Goal: Task Accomplishment & Management: Complete application form

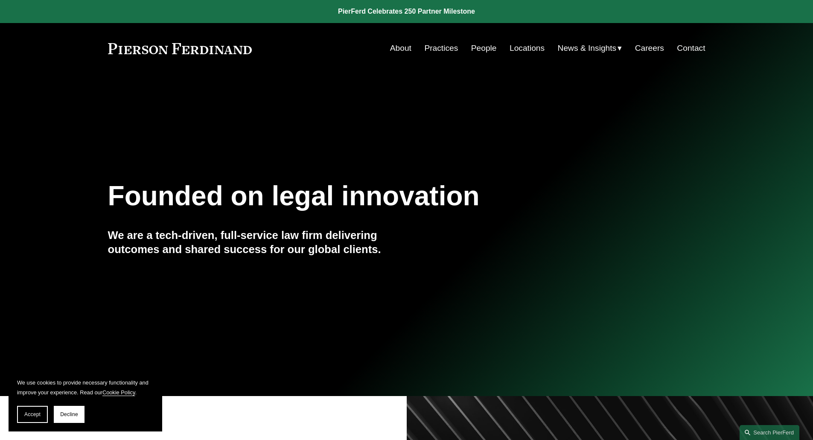
click at [527, 49] on link "Locations" at bounding box center [526, 48] width 35 height 16
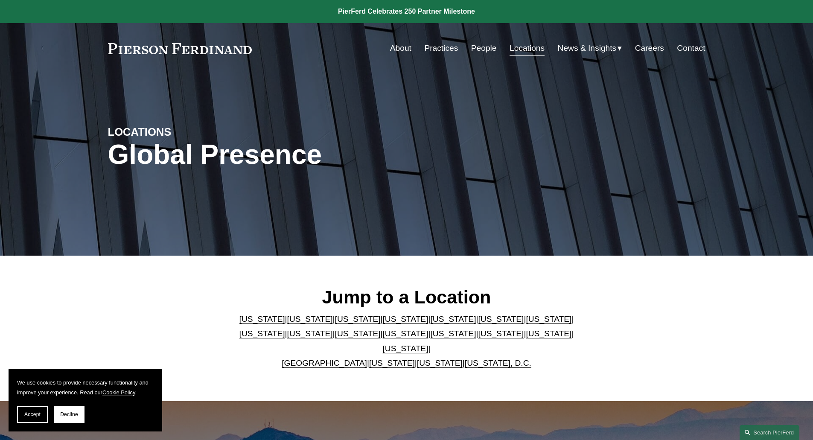
click at [659, 46] on link "Careers" at bounding box center [649, 48] width 29 height 16
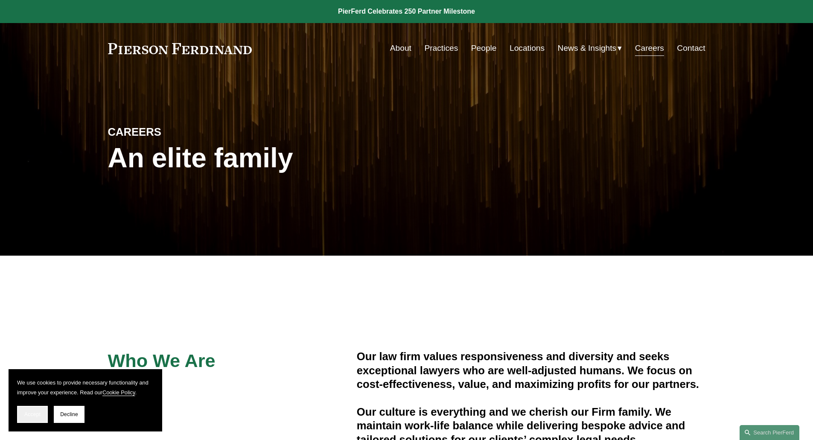
click at [35, 409] on button "Accept" at bounding box center [32, 414] width 31 height 17
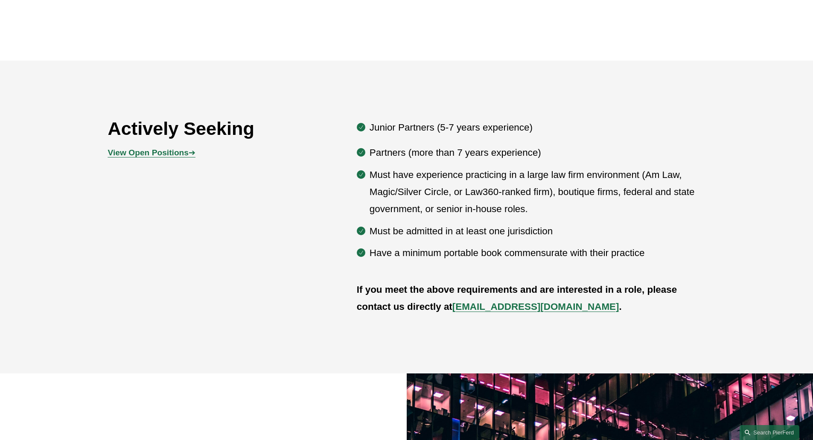
scroll to position [472, 0]
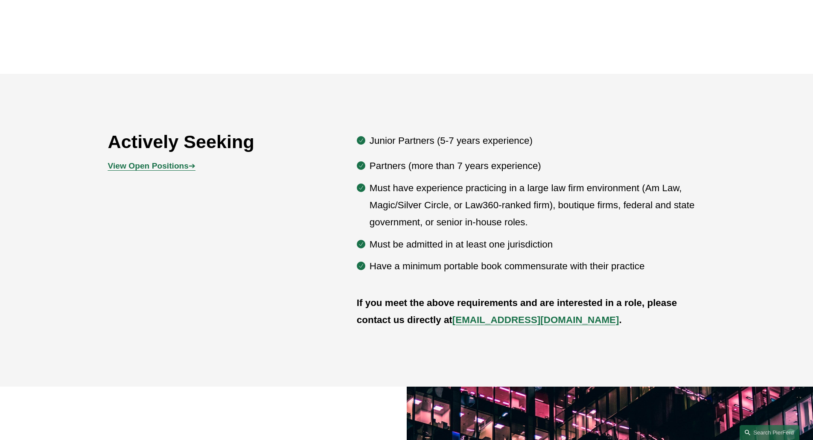
click at [164, 164] on strong "View Open Positions" at bounding box center [148, 165] width 81 height 9
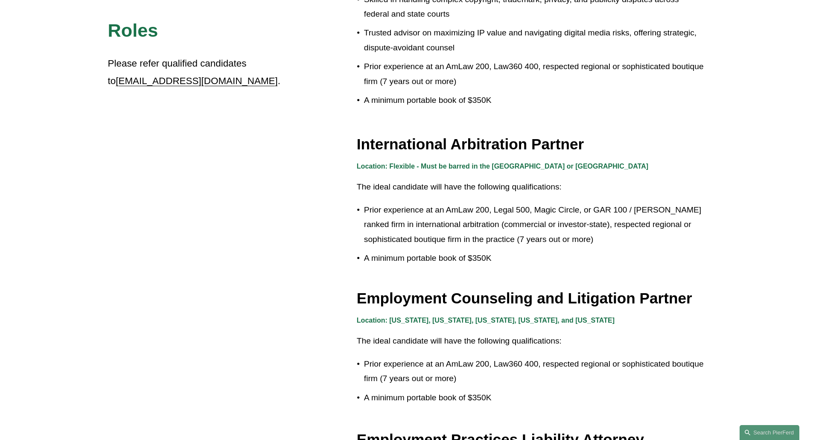
scroll to position [853, 0]
